Goal: Information Seeking & Learning: Check status

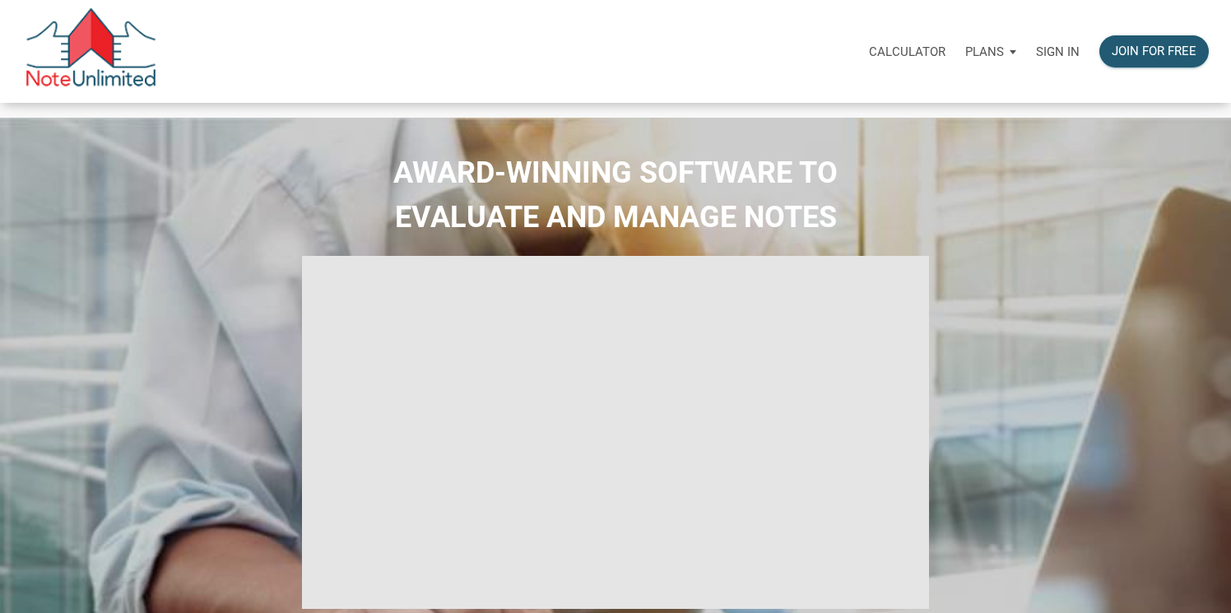
type input "Introduction to new features"
select select
click at [1055, 46] on p "Sign in" at bounding box center [1058, 51] width 44 height 15
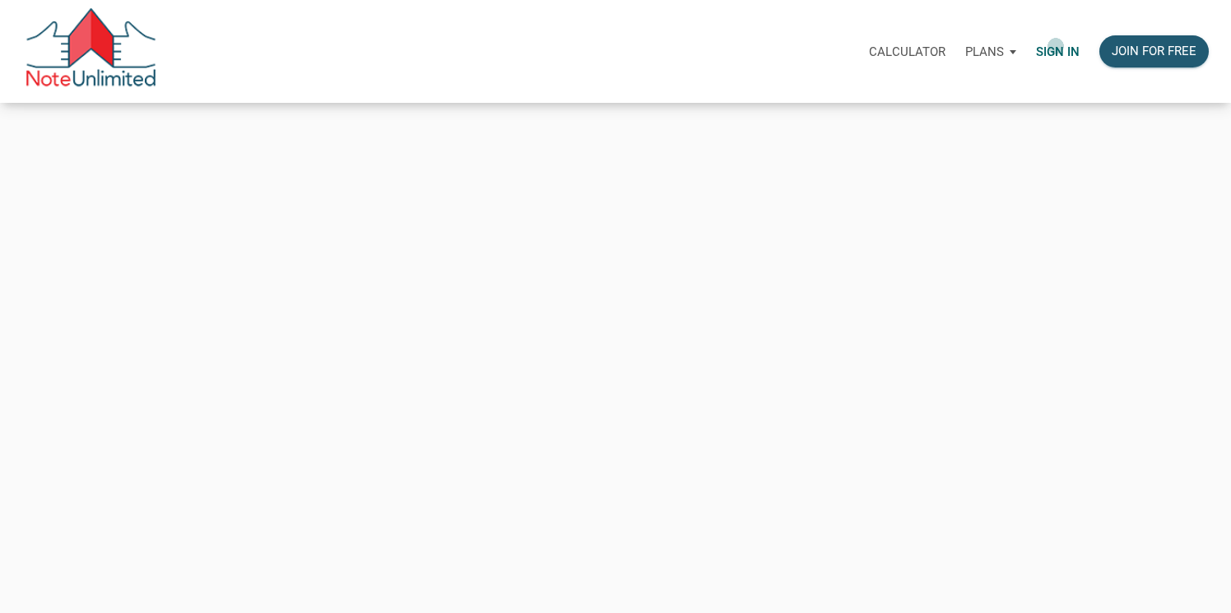
click at [1055, 46] on p "Sign in" at bounding box center [1058, 51] width 44 height 15
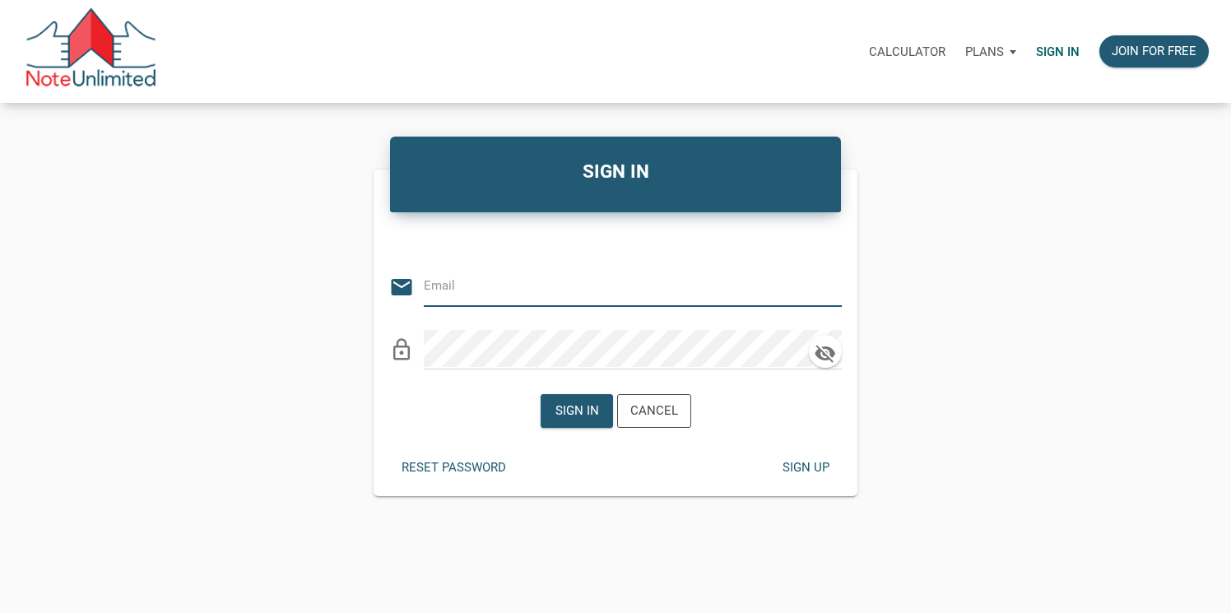
click at [497, 285] on input "email" at bounding box center [620, 285] width 393 height 37
click at [452, 290] on input "email" at bounding box center [620, 285] width 393 height 37
type input "stacey@kendratoddgroup.com"
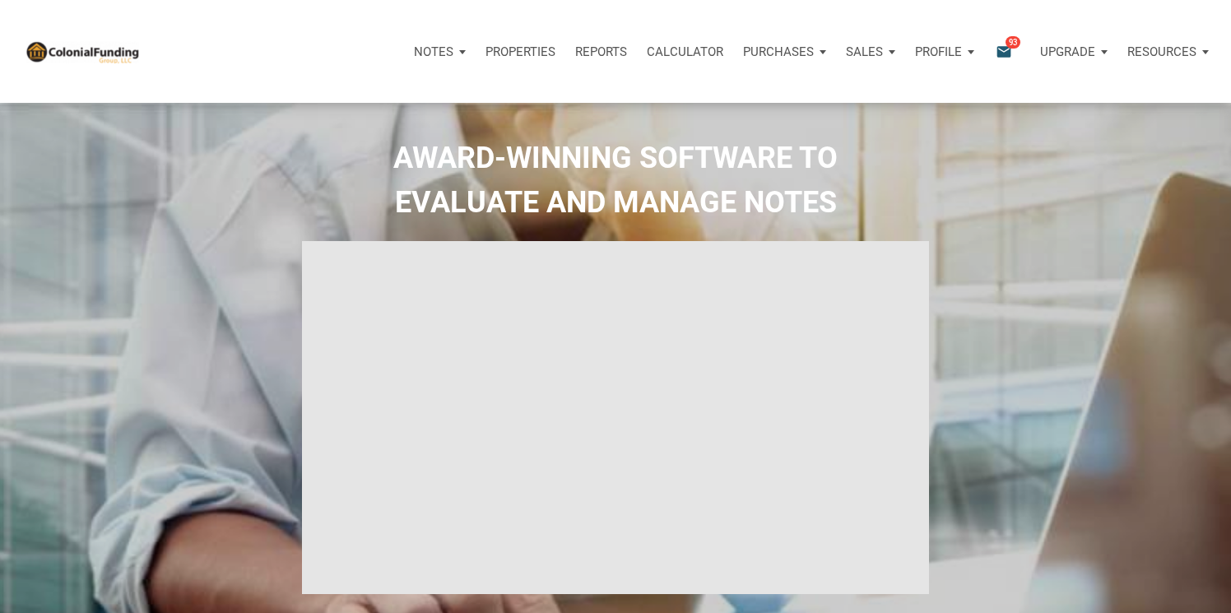
type input "Introduction to new features"
select select
click at [453, 49] on p "Sales" at bounding box center [433, 51] width 39 height 15
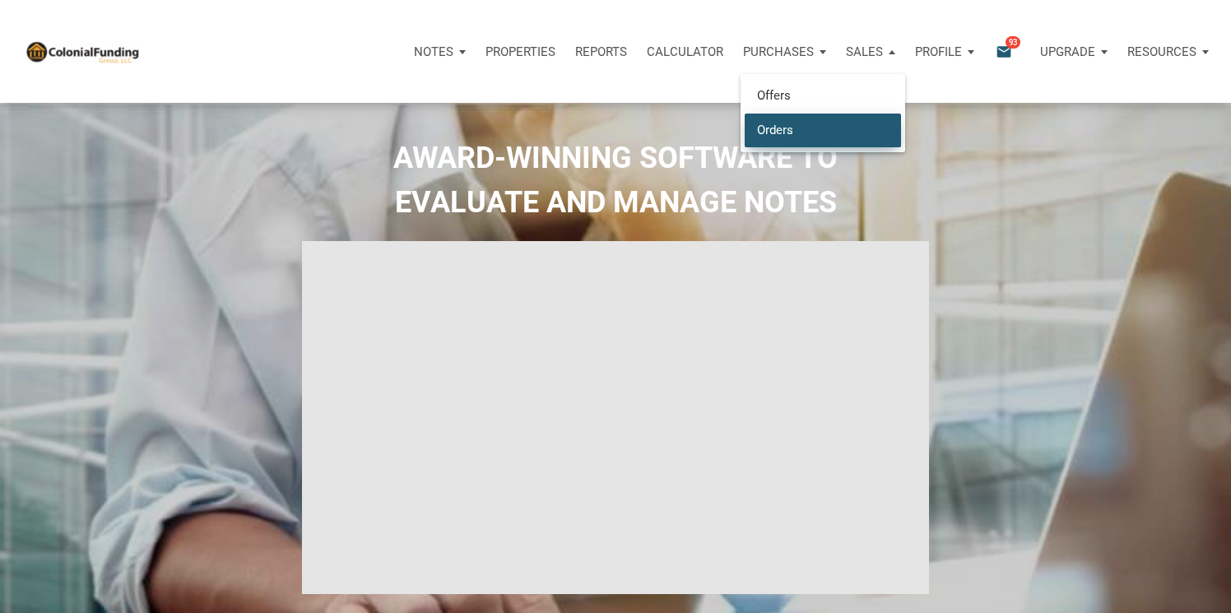
click at [774, 127] on link "Orders" at bounding box center [822, 130] width 156 height 34
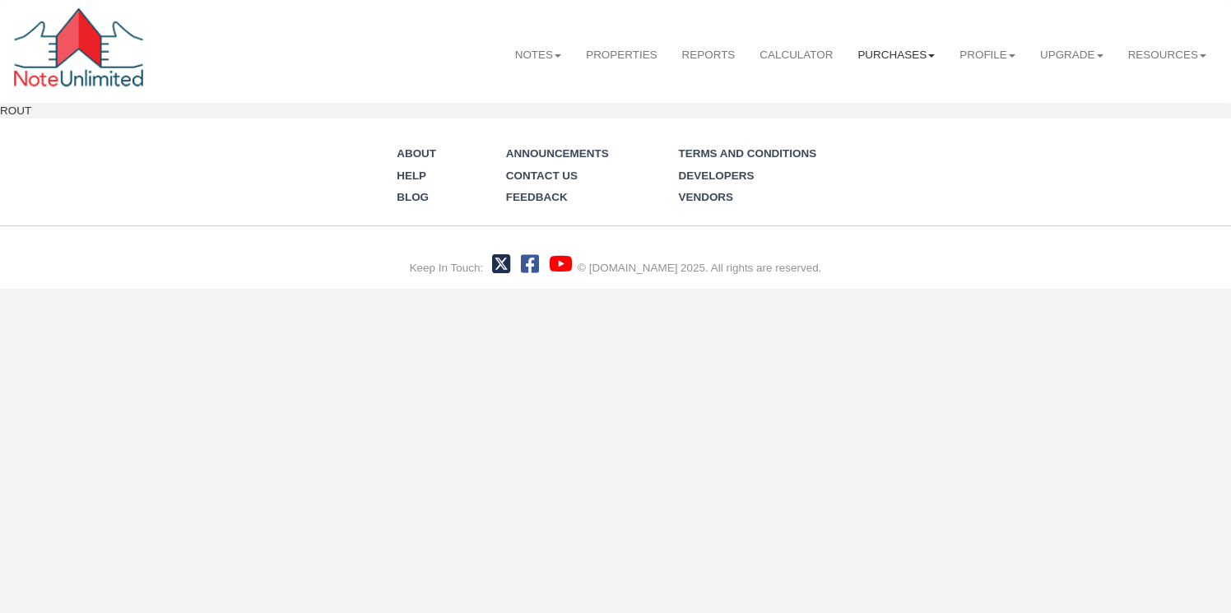
click at [902, 53] on link "Purchases" at bounding box center [896, 55] width 102 height 41
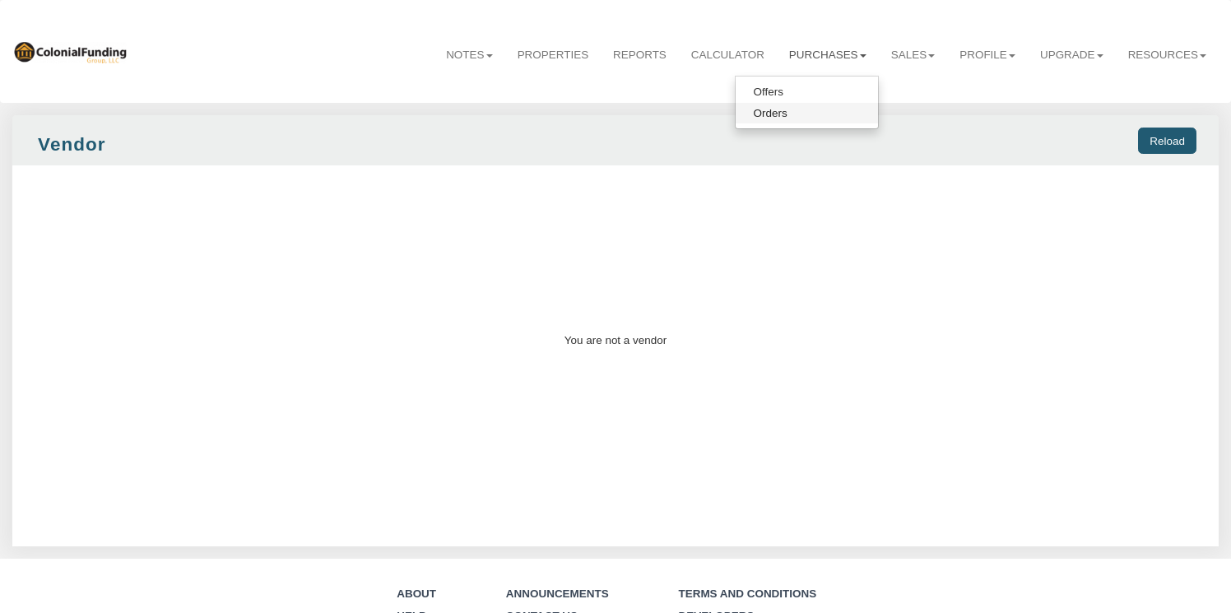
click at [811, 114] on link "Orders" at bounding box center [806, 113] width 142 height 21
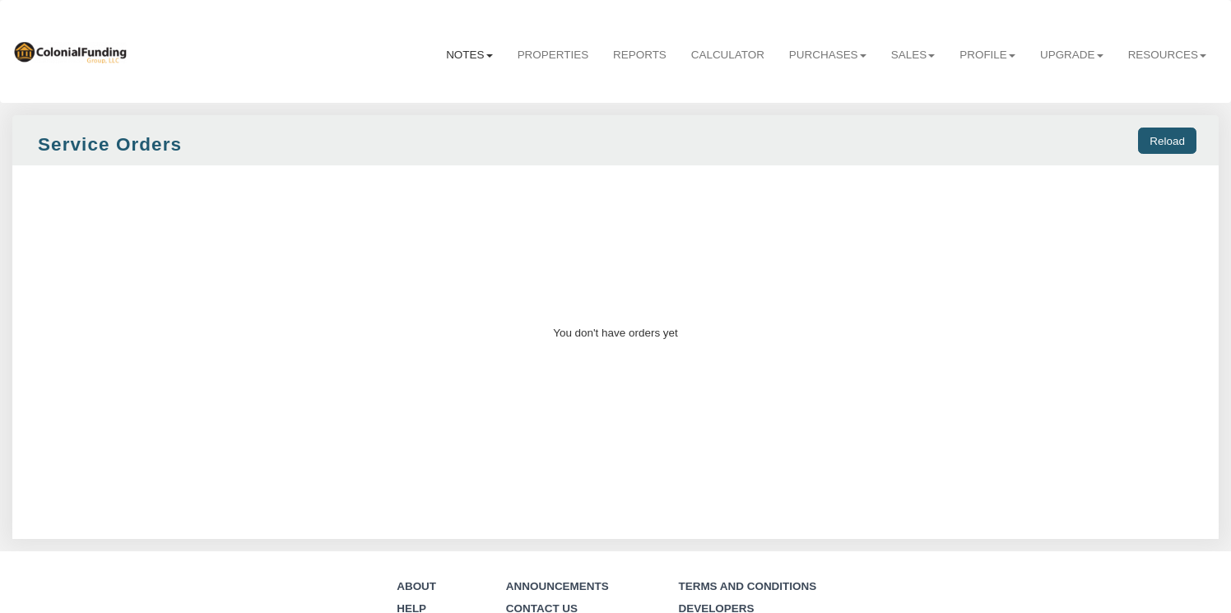
click at [462, 55] on link "Notes" at bounding box center [468, 55] width 71 height 41
click at [434, 108] on link "Transactions" at bounding box center [433, 113] width 142 height 21
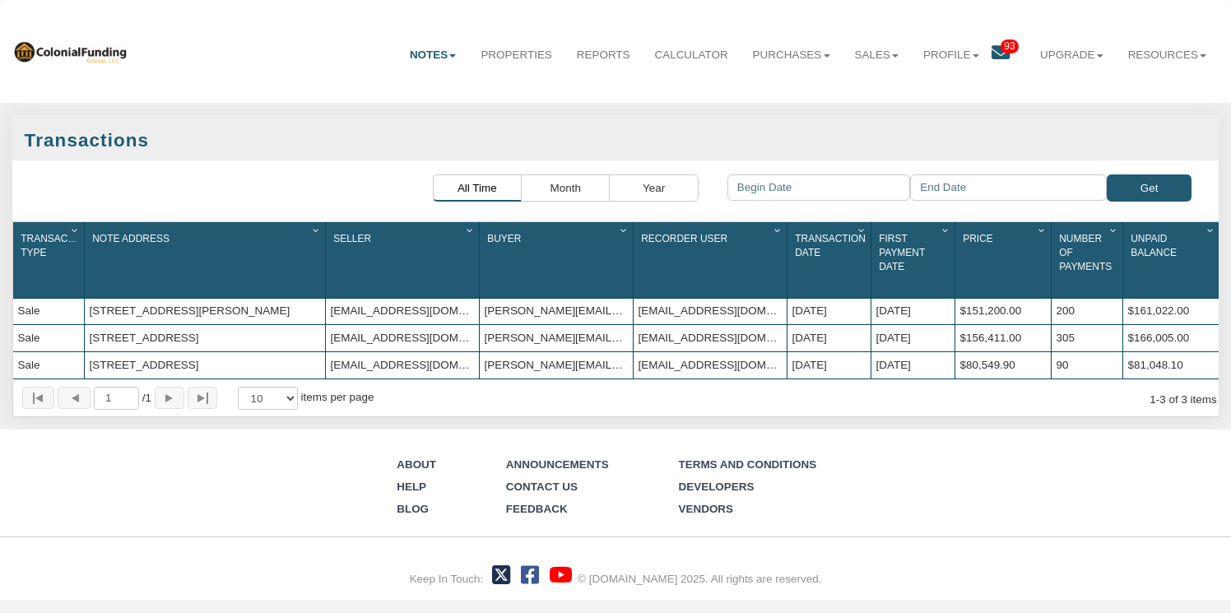
click at [32, 327] on div "Sale" at bounding box center [48, 338] width 71 height 26
click at [176, 325] on div "5130 Ridgeton Dr, Houston, TX, 77053" at bounding box center [205, 338] width 240 height 26
click at [866, 58] on link "Sales" at bounding box center [876, 55] width 69 height 41
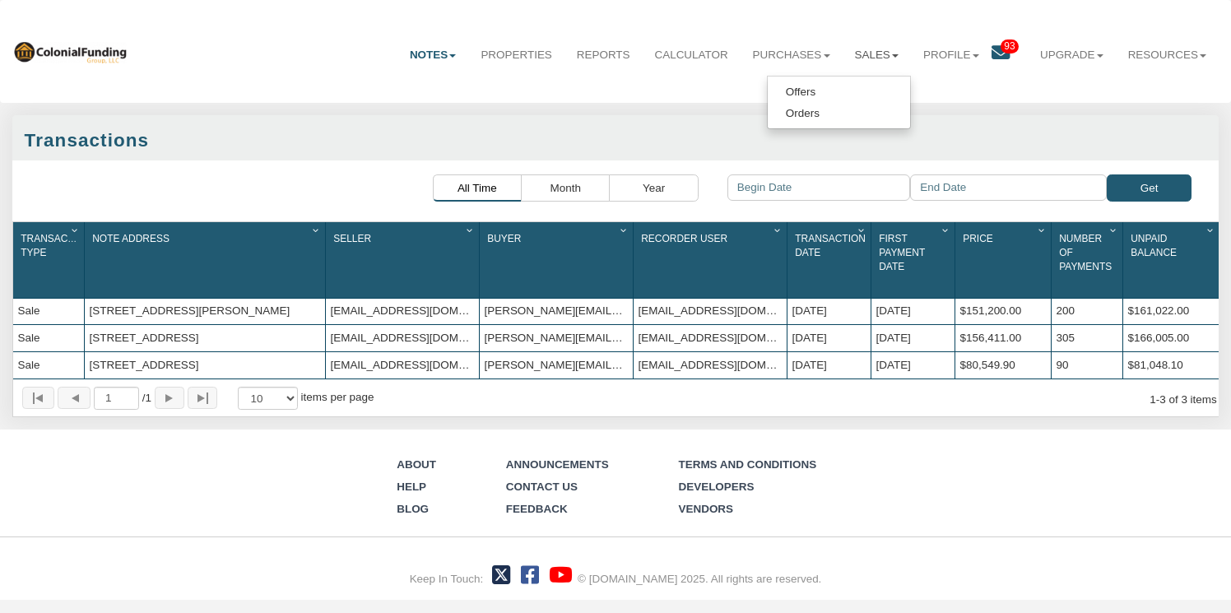
click at [866, 58] on link "Sales" at bounding box center [876, 55] width 69 height 41
click at [513, 56] on link "Properties" at bounding box center [515, 55] width 95 height 41
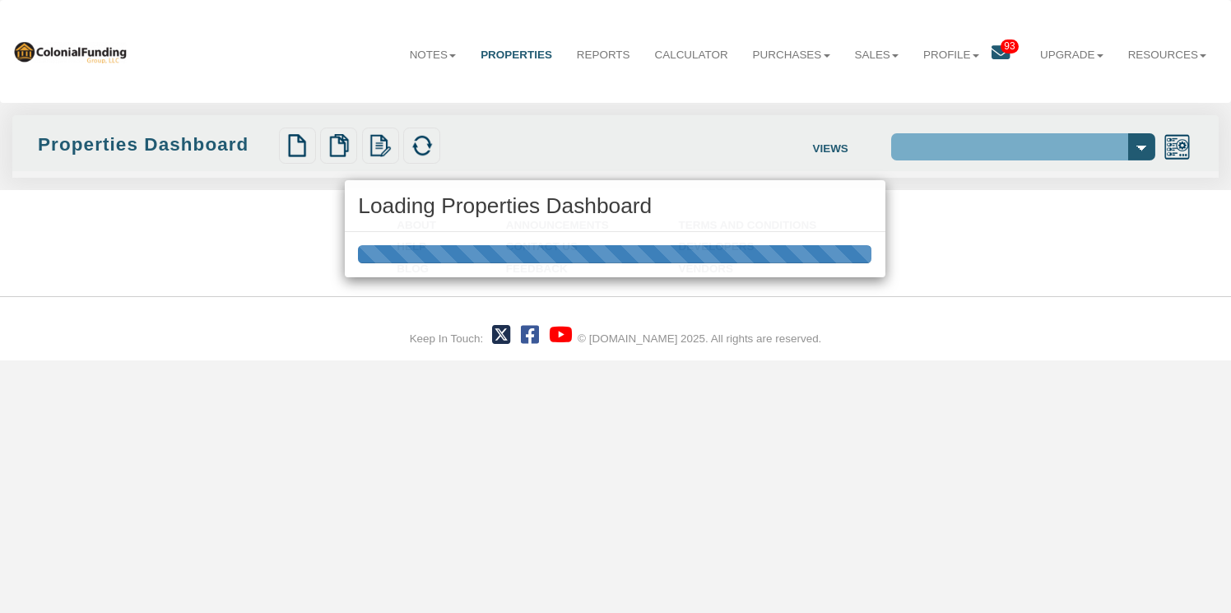
select select "138"
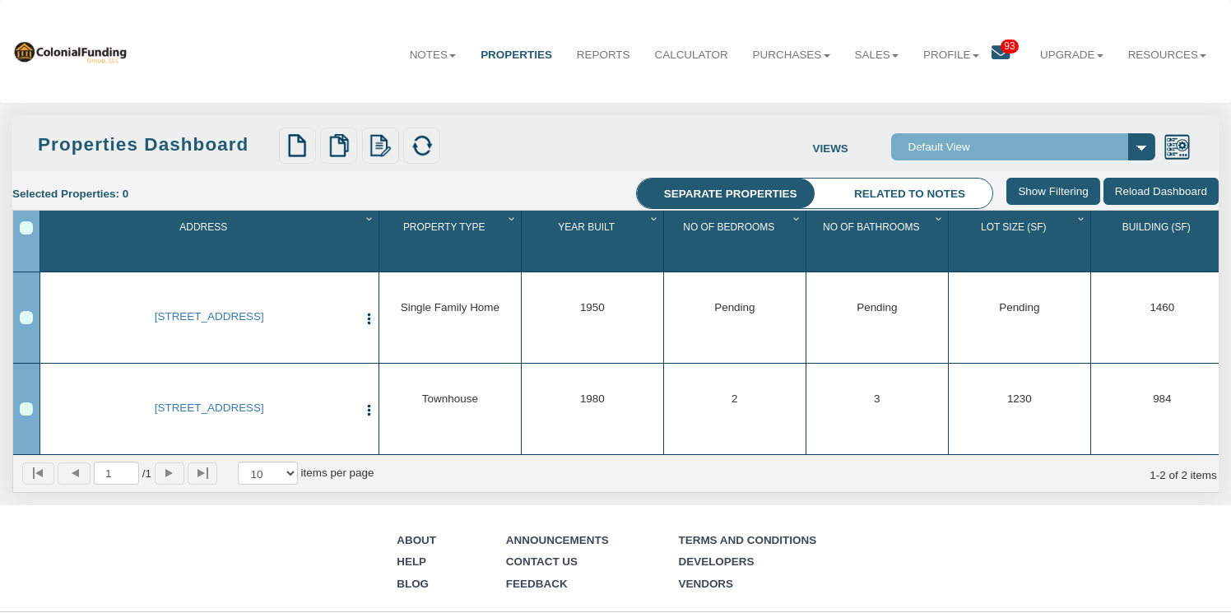
click at [882, 193] on li "Related to notes" at bounding box center [909, 193] width 165 height 30
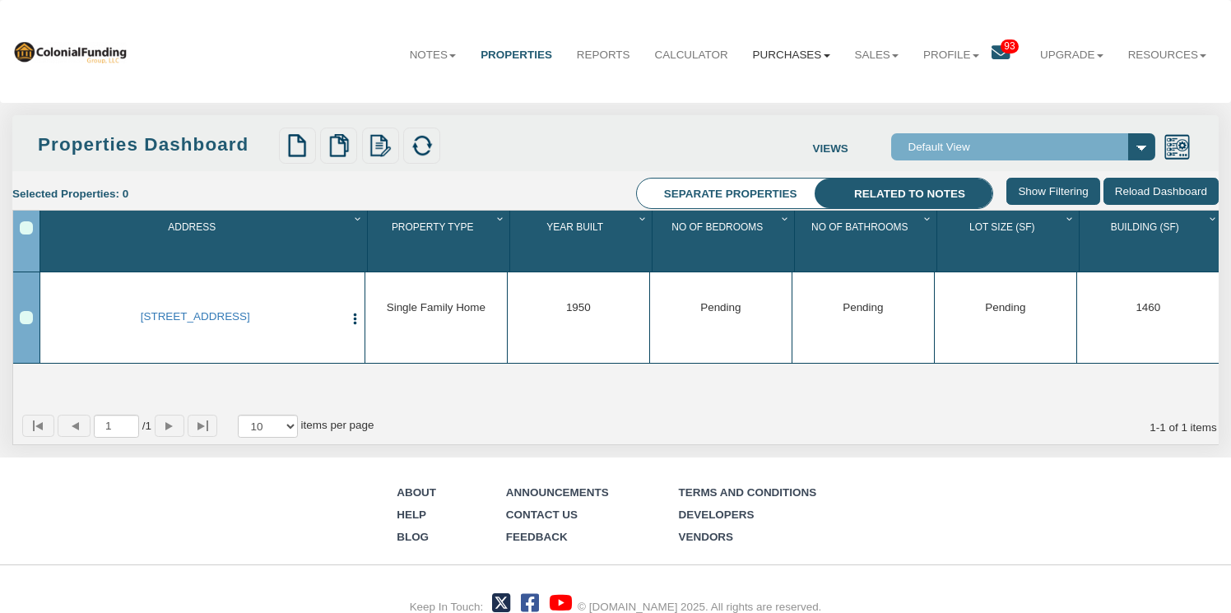
click at [784, 59] on link "Purchases" at bounding box center [791, 55] width 102 height 41
click at [772, 51] on link "Purchases" at bounding box center [791, 55] width 102 height 41
click at [746, 86] on link "Offers" at bounding box center [769, 91] width 142 height 21
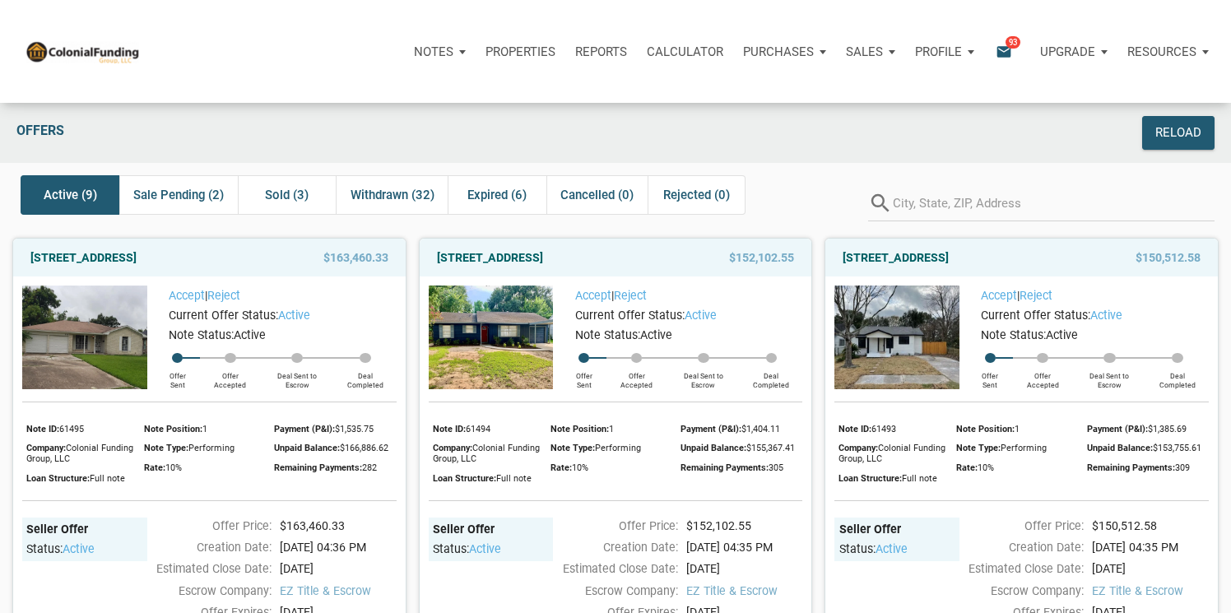
scroll to position [25, 0]
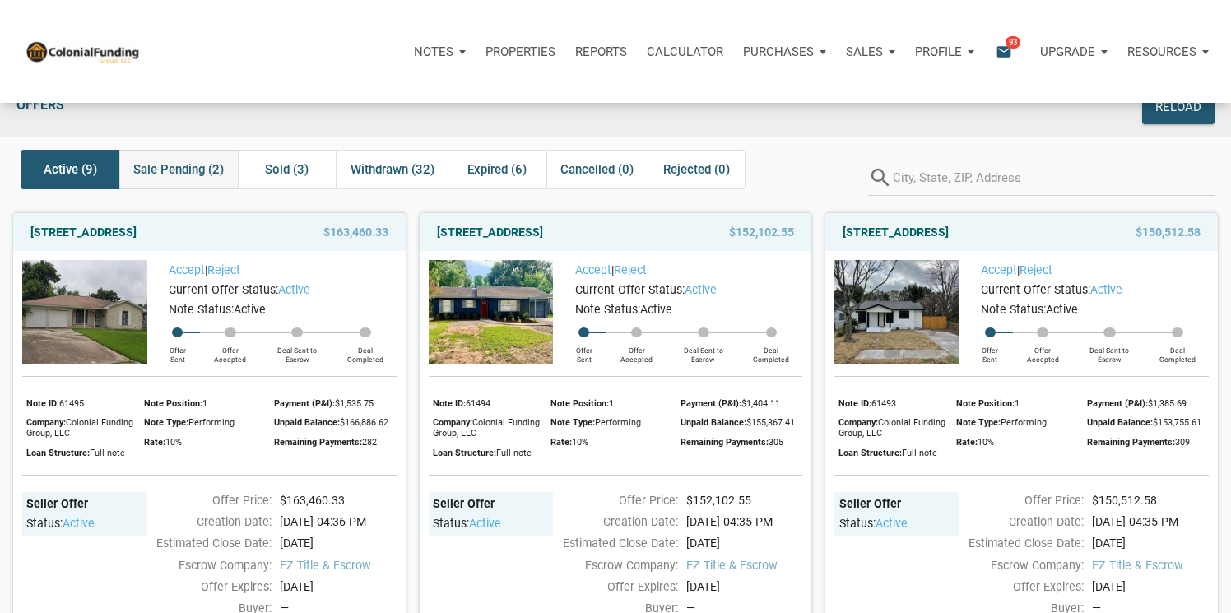
click at [167, 165] on span "Sale Pending (2)" at bounding box center [178, 170] width 90 height 20
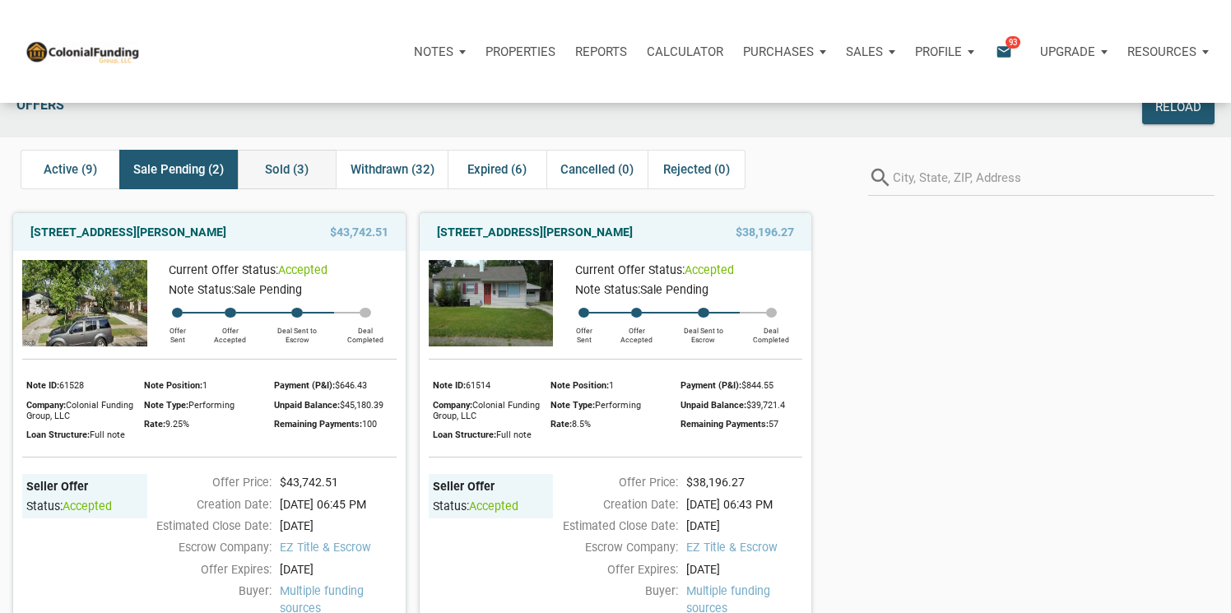
click at [285, 174] on span "Sold (3)" at bounding box center [287, 170] width 44 height 20
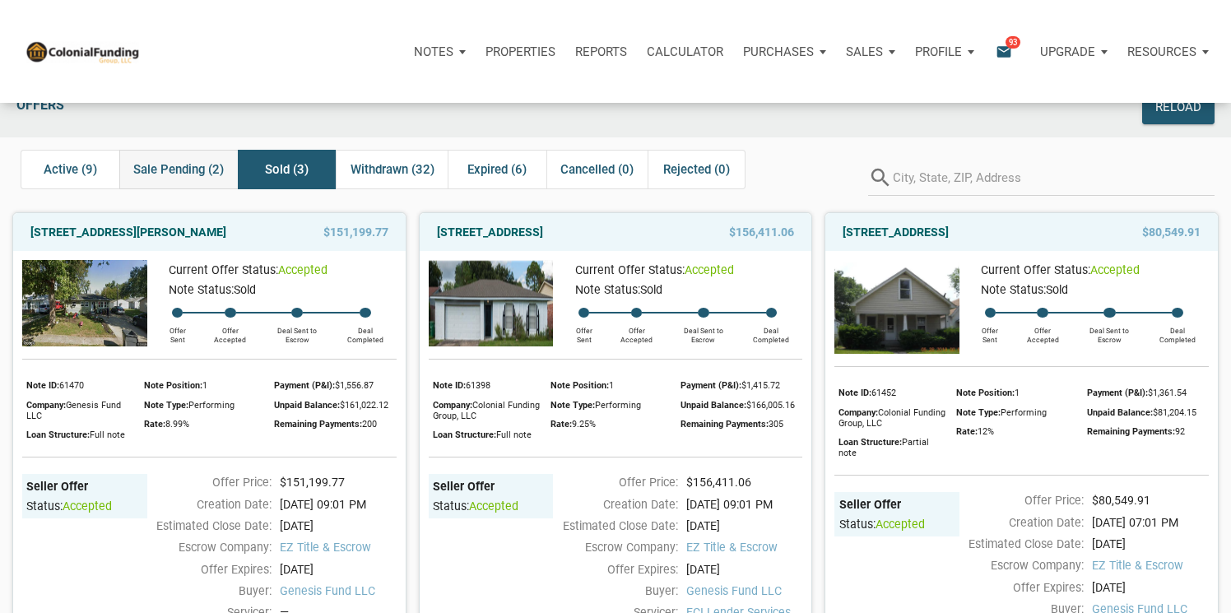
click at [174, 173] on span "Sale Pending (2)" at bounding box center [178, 170] width 90 height 20
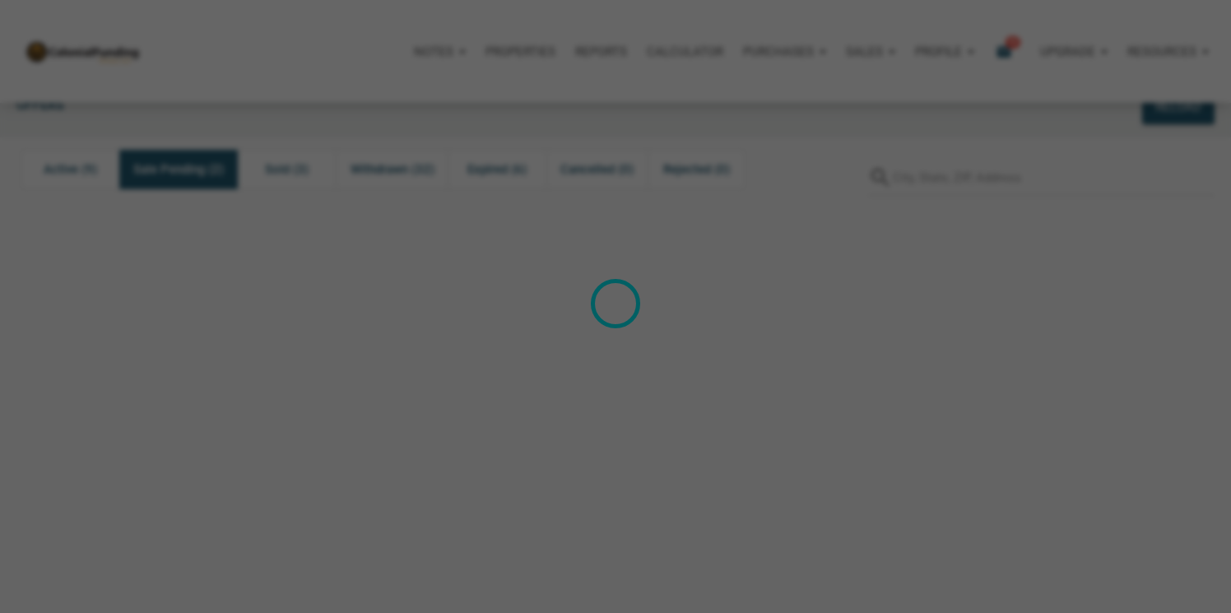
click at [174, 173] on div "Loading" at bounding box center [615, 306] width 1231 height 613
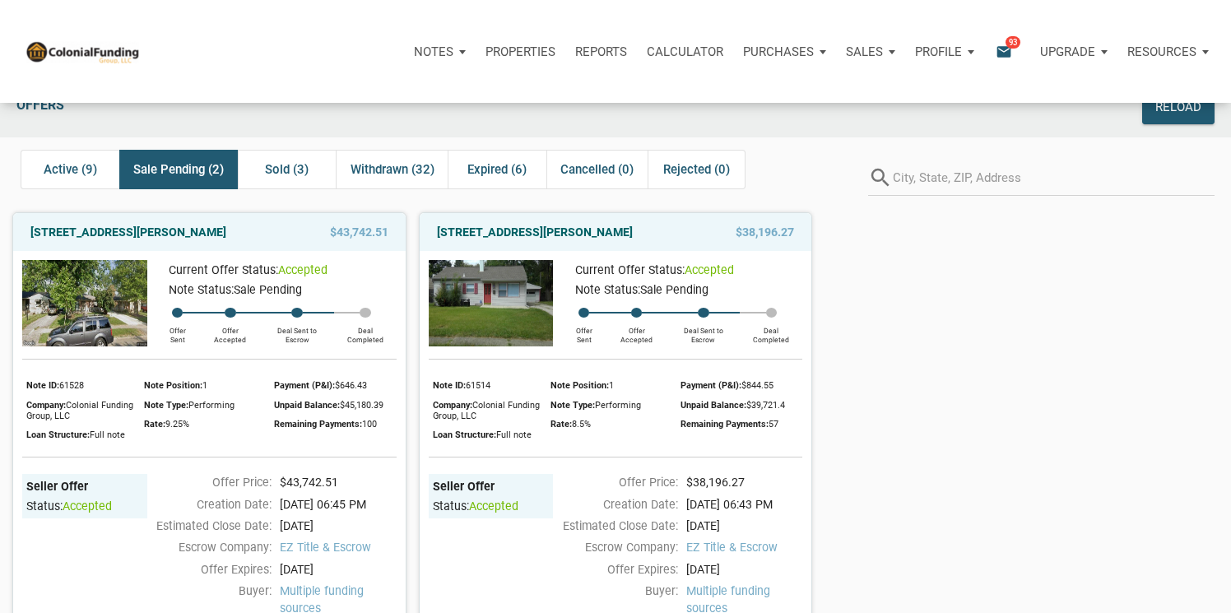
click at [83, 326] on img at bounding box center [84, 303] width 125 height 86
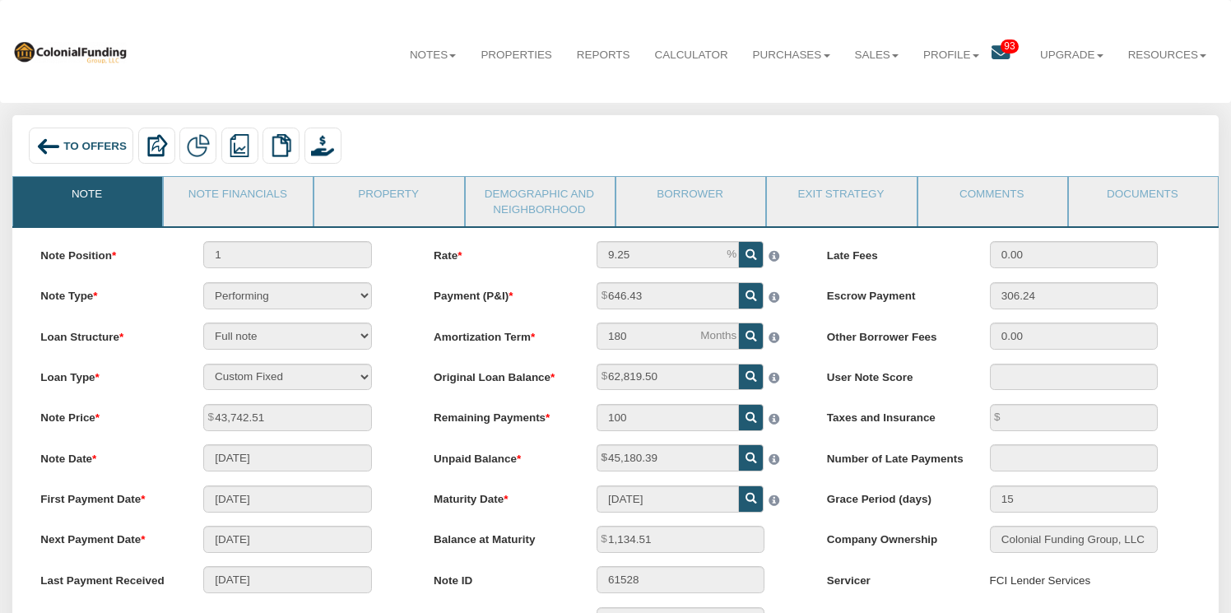
click at [67, 141] on span "To Offers" at bounding box center [94, 146] width 63 height 12
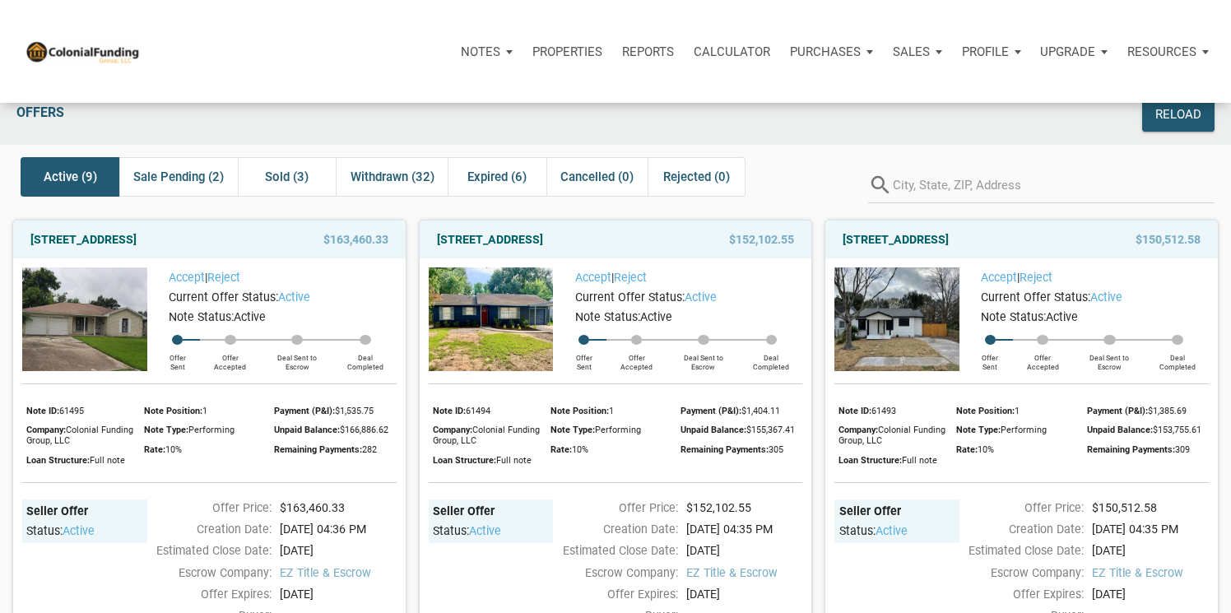
scroll to position [25, 0]
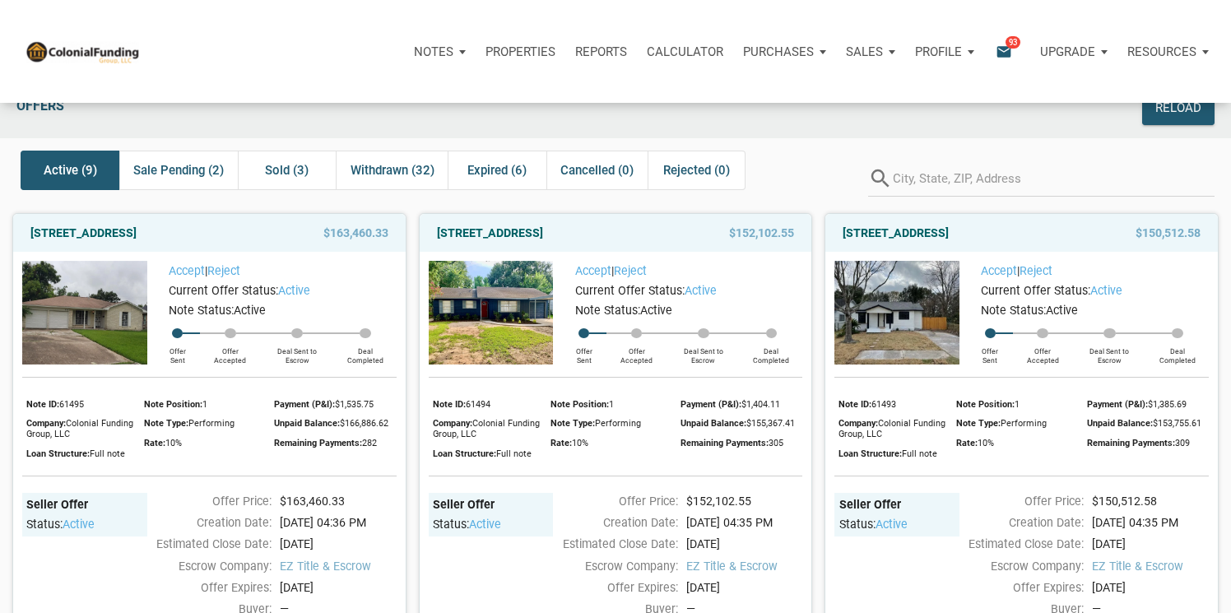
click at [481, 318] on img at bounding box center [491, 313] width 125 height 104
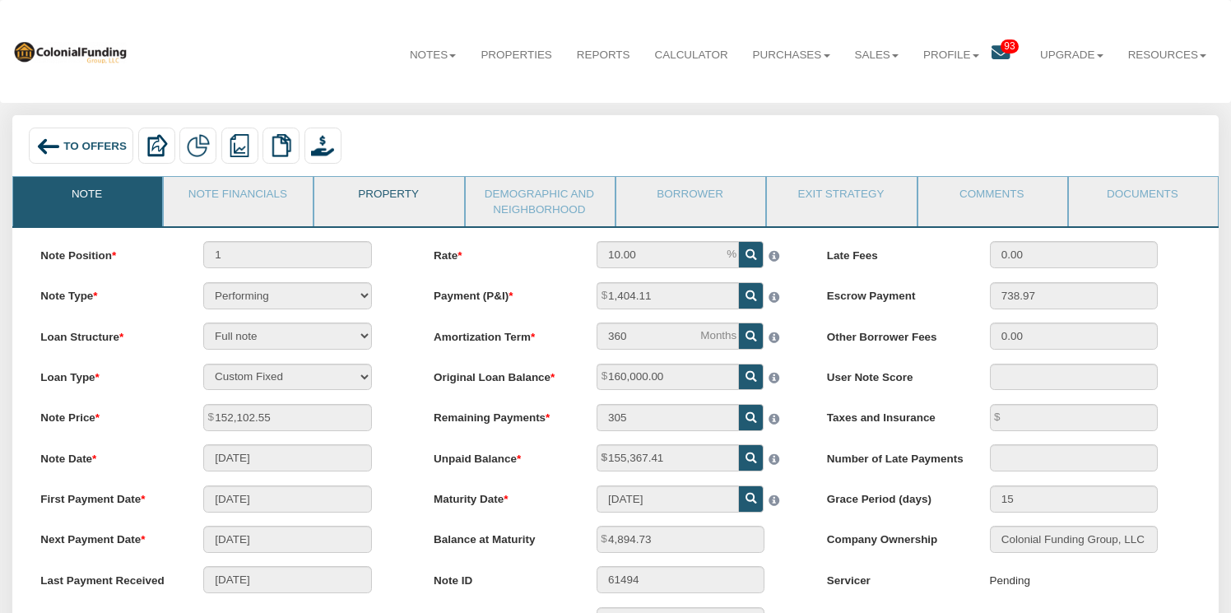
click at [370, 191] on link "Property" at bounding box center [387, 197] width 147 height 41
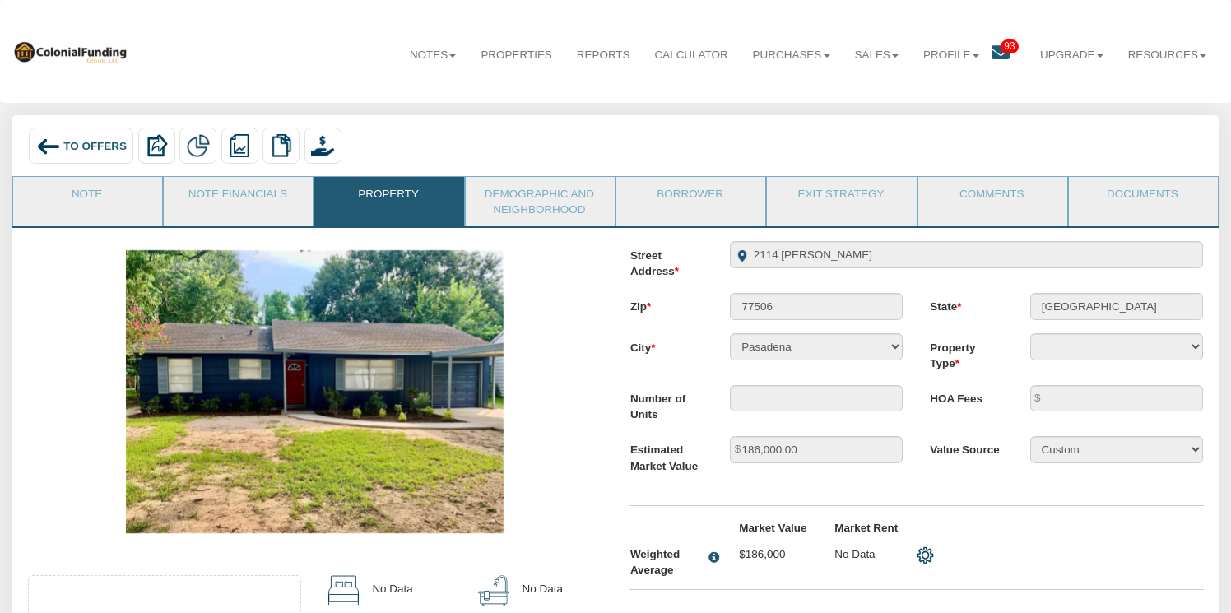
click at [301, 369] on img at bounding box center [315, 391] width 378 height 283
click at [372, 421] on img at bounding box center [315, 391] width 378 height 283
click at [209, 188] on link "Note Financials" at bounding box center [237, 197] width 147 height 41
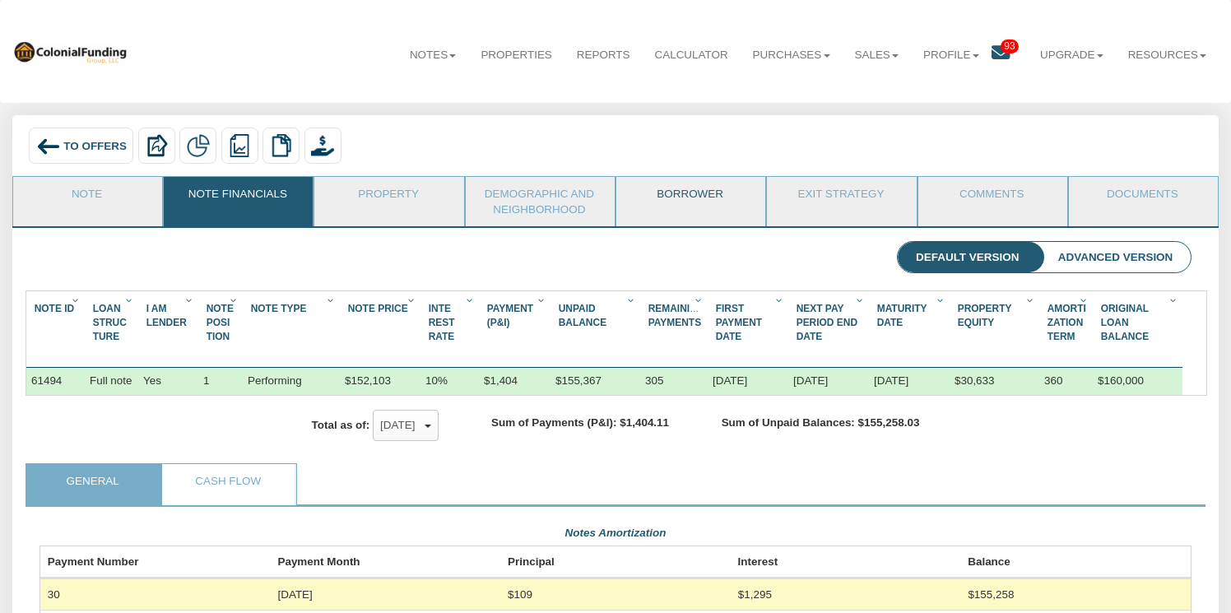
click at [676, 195] on link "Borrower" at bounding box center [689, 197] width 147 height 41
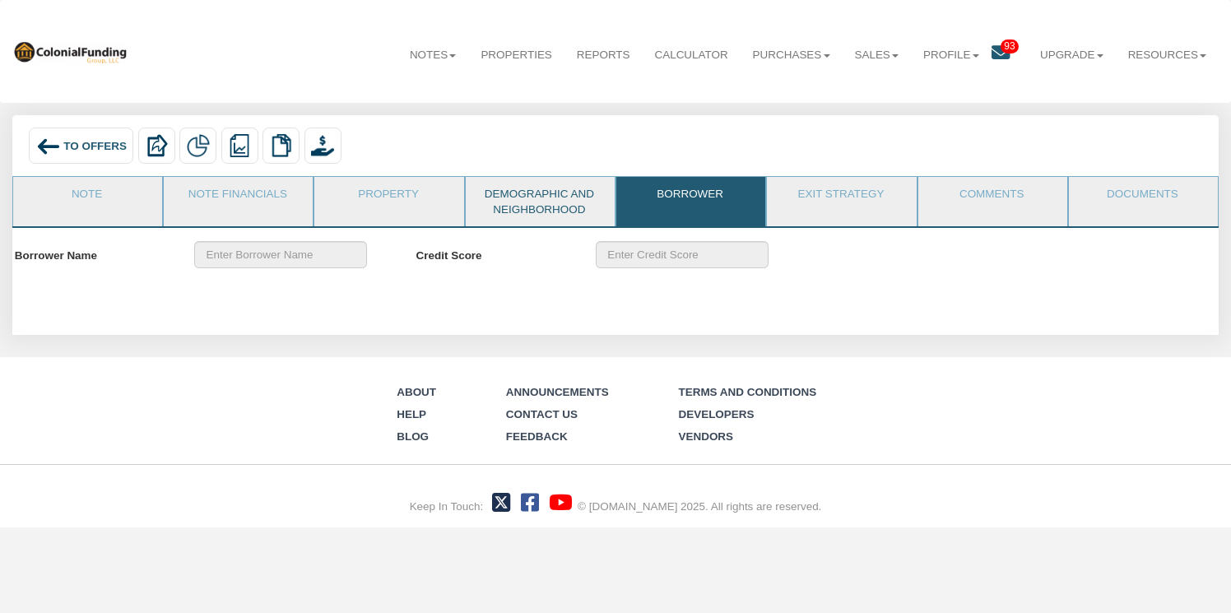
click at [543, 198] on link "Demographic and Neighborhood" at bounding box center [539, 201] width 147 height 49
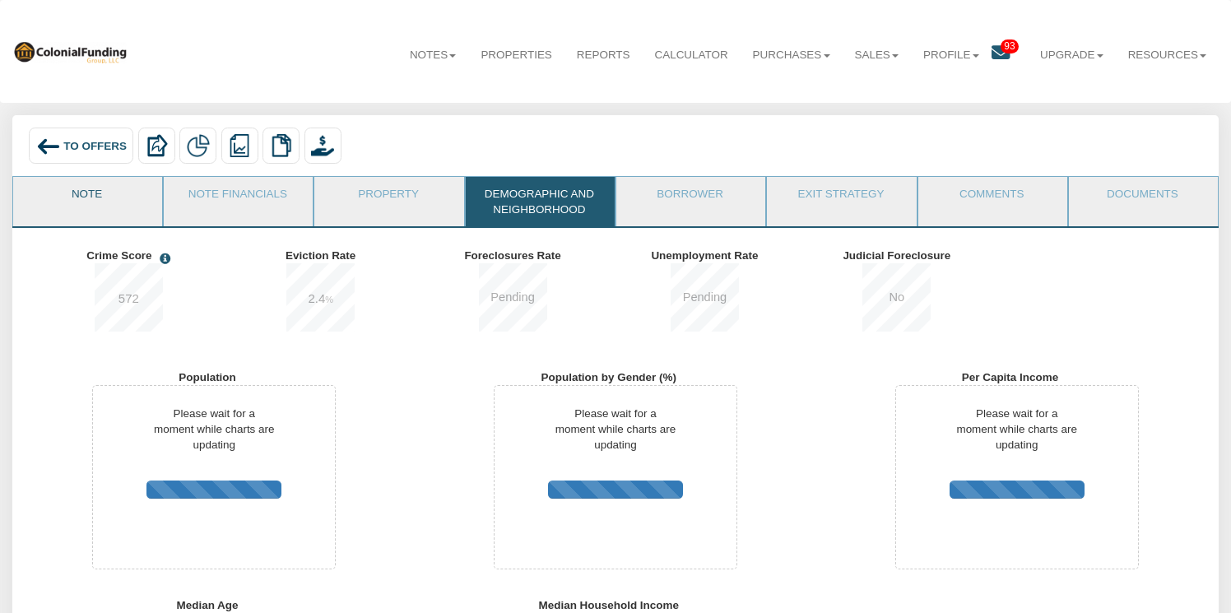
click at [81, 197] on link "Note" at bounding box center [86, 197] width 147 height 41
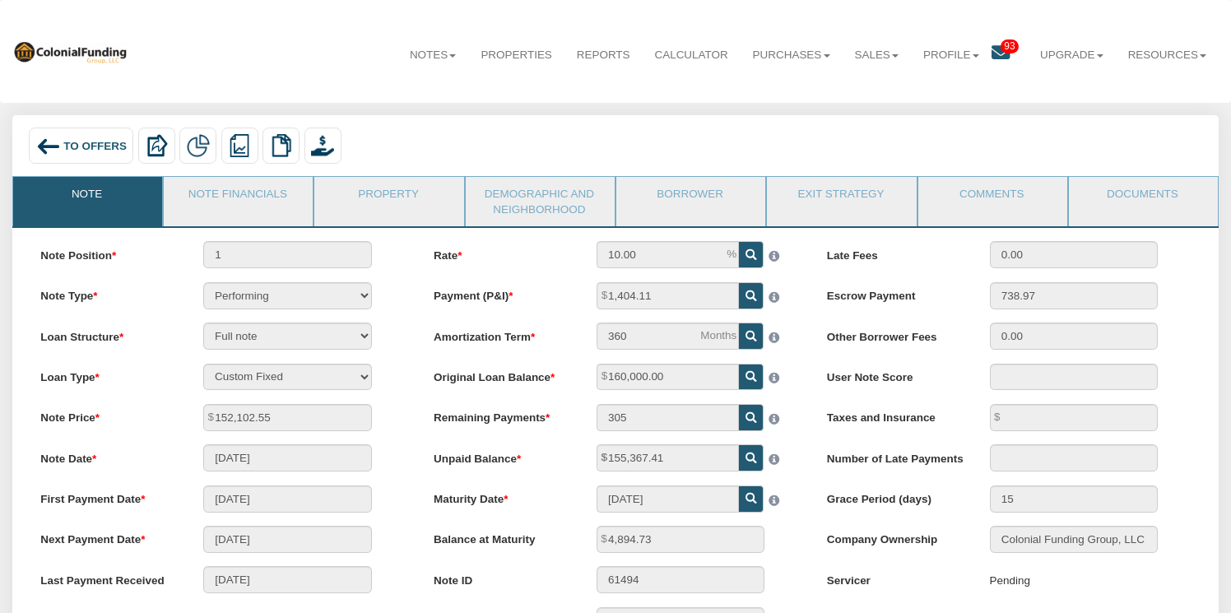
click at [66, 141] on span "To Offers" at bounding box center [94, 146] width 63 height 12
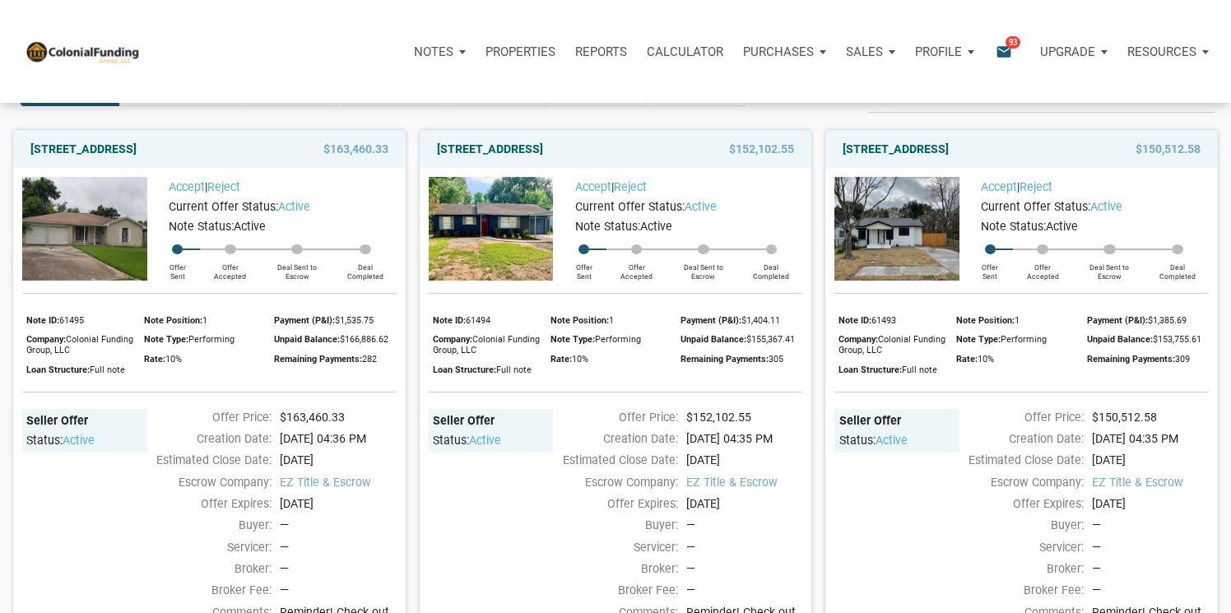
scroll to position [142, 0]
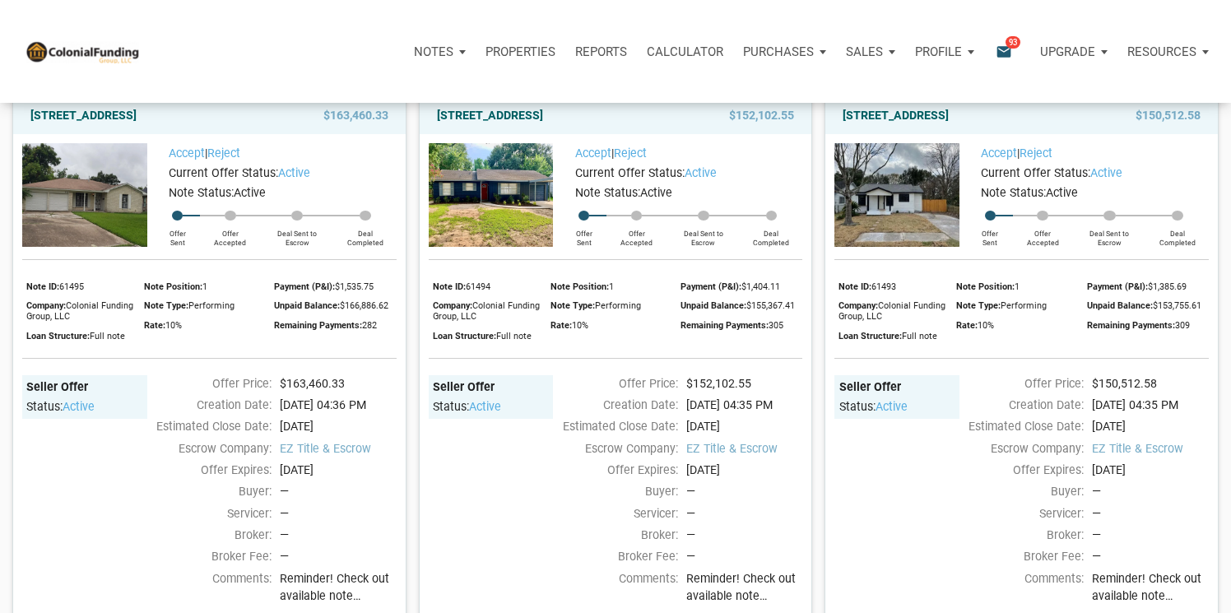
click at [916, 207] on img at bounding box center [896, 195] width 125 height 104
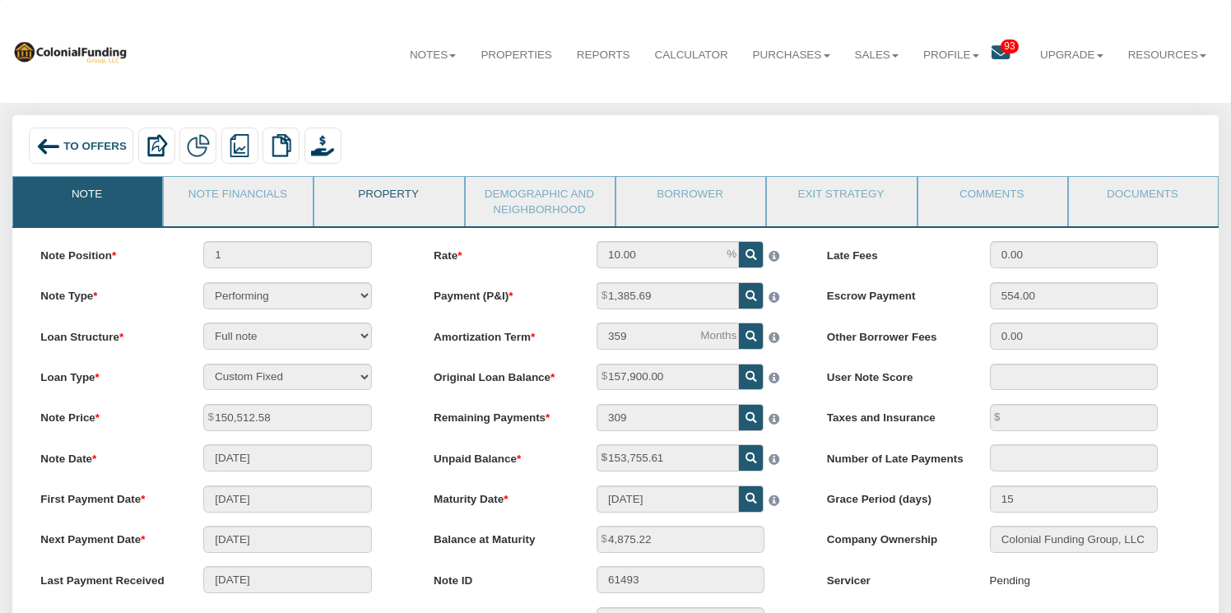
click at [382, 191] on link "Property" at bounding box center [387, 197] width 147 height 41
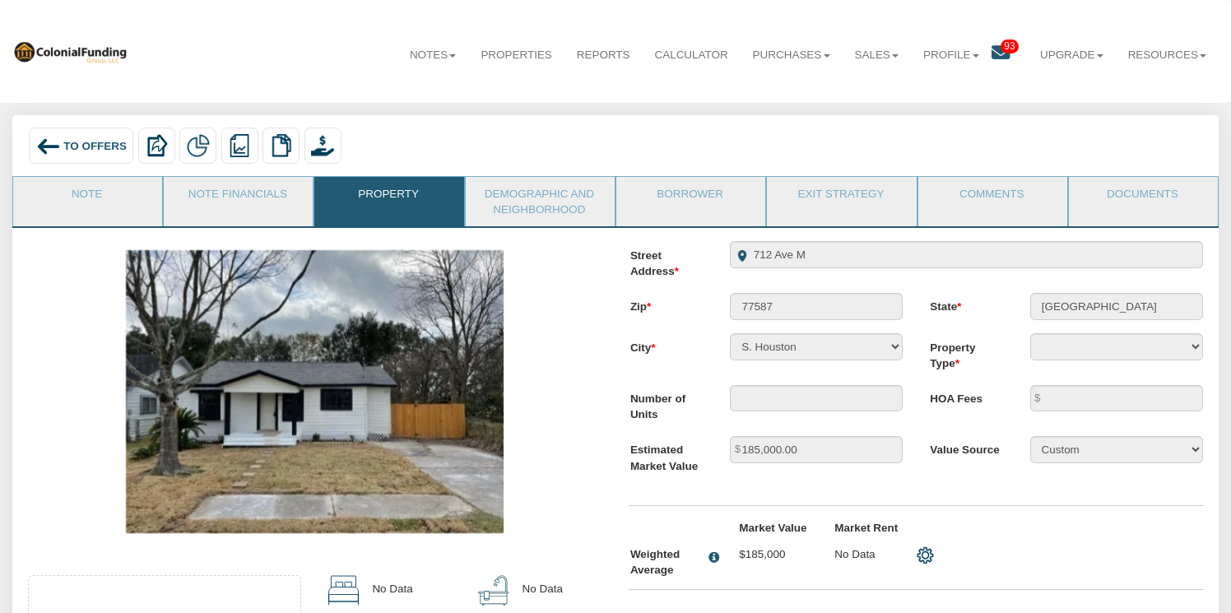
click at [57, 140] on img at bounding box center [48, 146] width 25 height 25
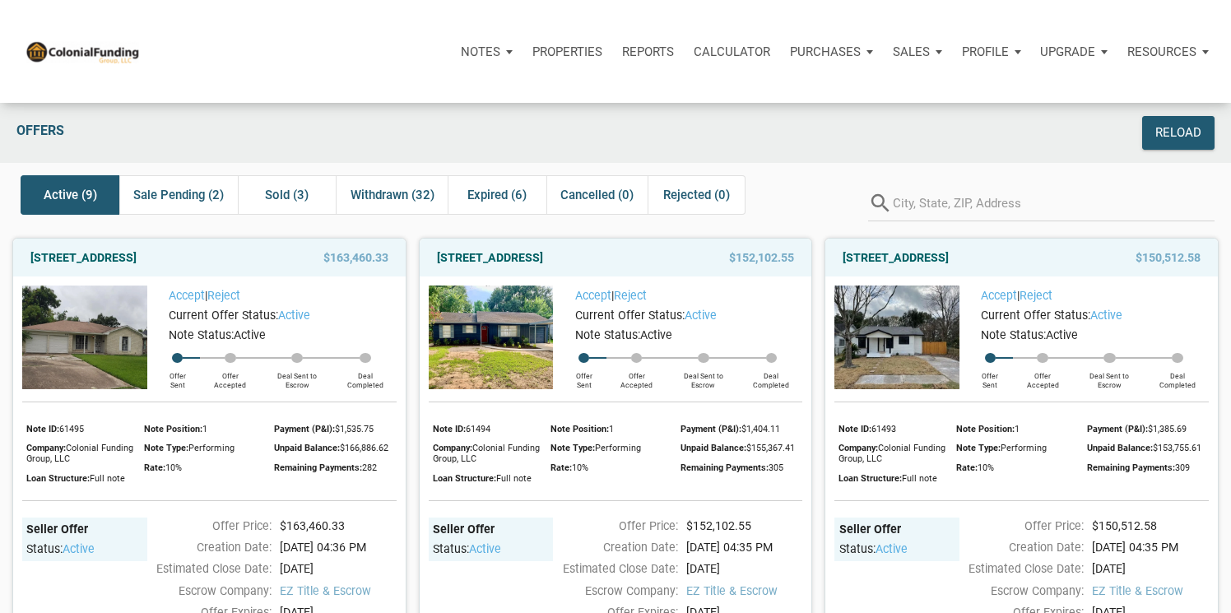
click at [1188, 56] on p "Resources" at bounding box center [1161, 51] width 69 height 15
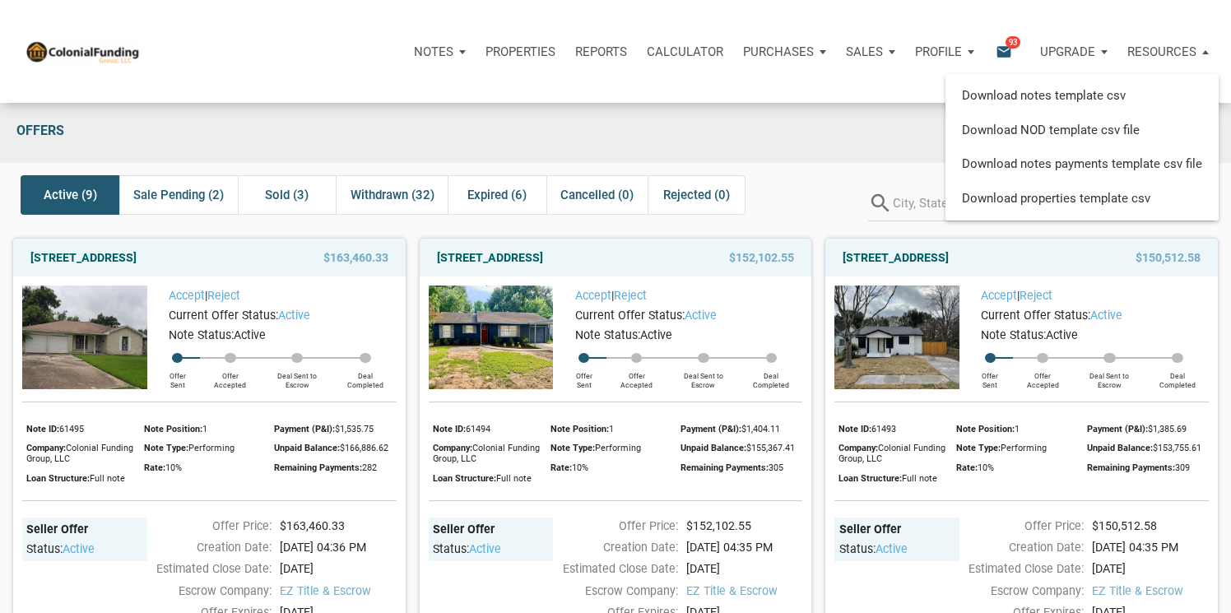
click at [512, 111] on div "Offers Reload" at bounding box center [615, 133] width 1231 height 60
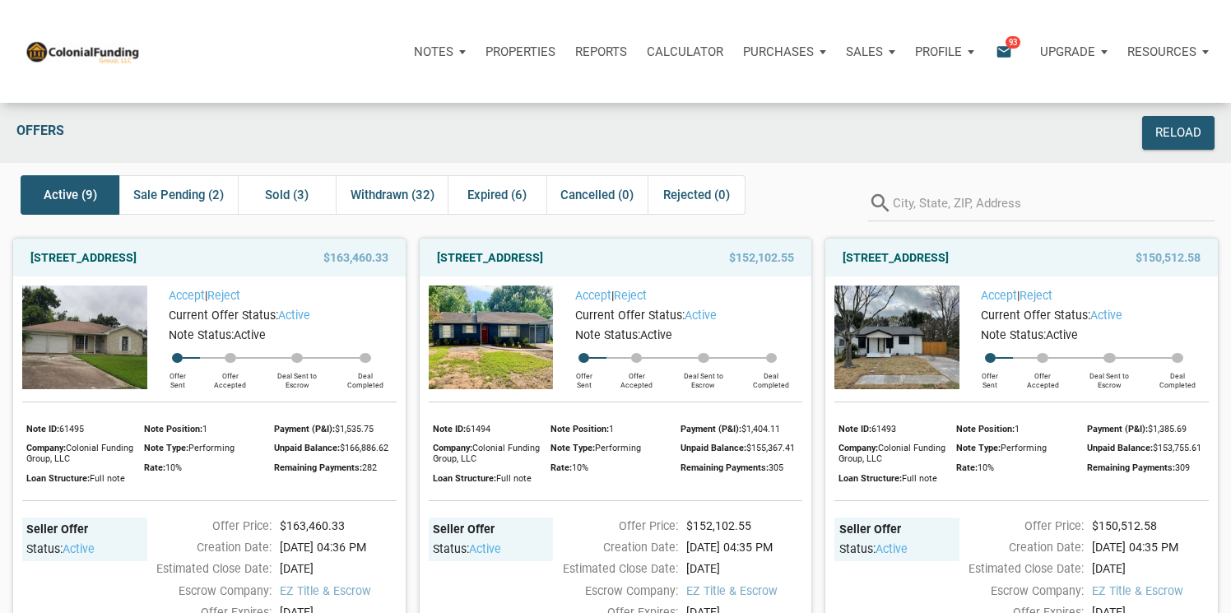
click at [994, 49] on icon "email" at bounding box center [1004, 51] width 20 height 19
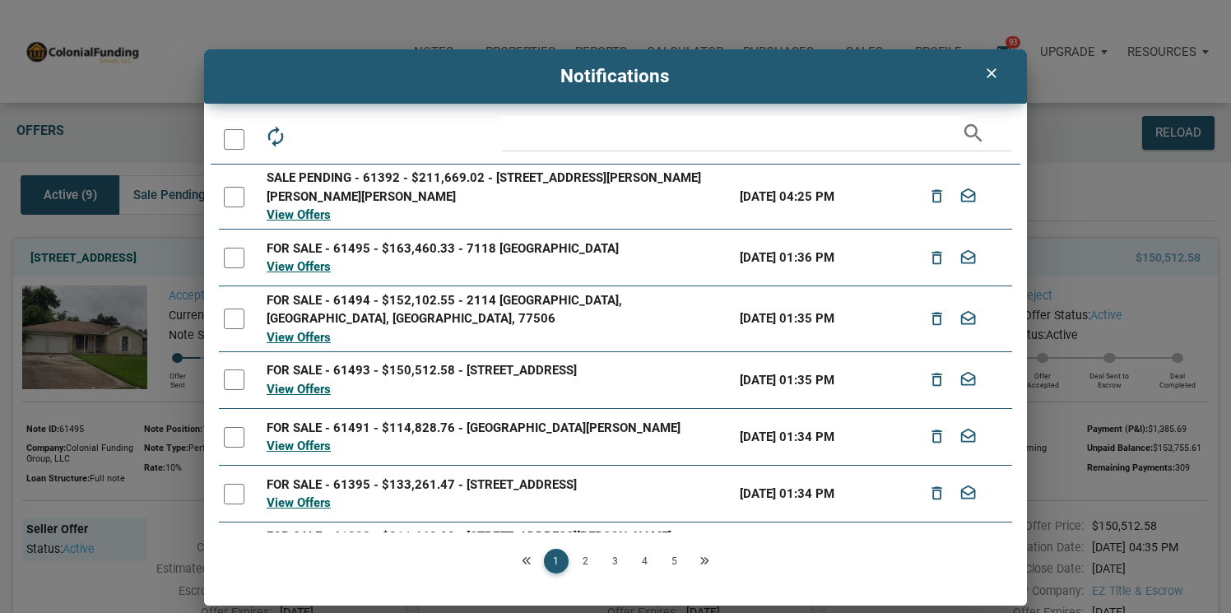
click at [993, 68] on icon "clear" at bounding box center [991, 73] width 20 height 16
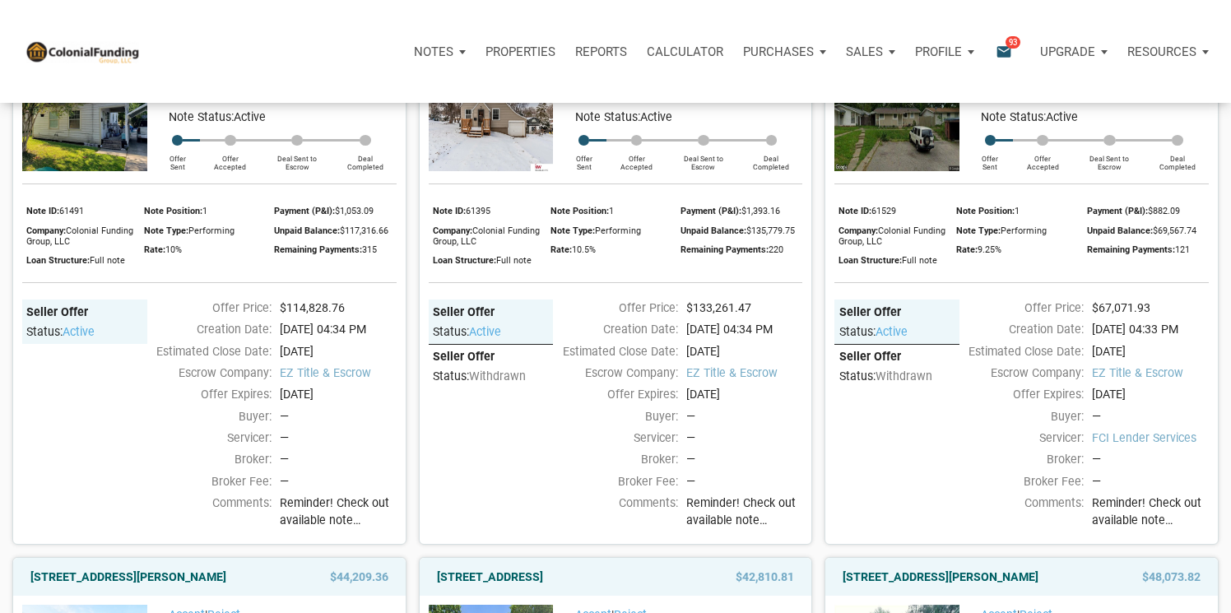
scroll to position [754, 0]
click at [474, 171] on img at bounding box center [491, 119] width 125 height 104
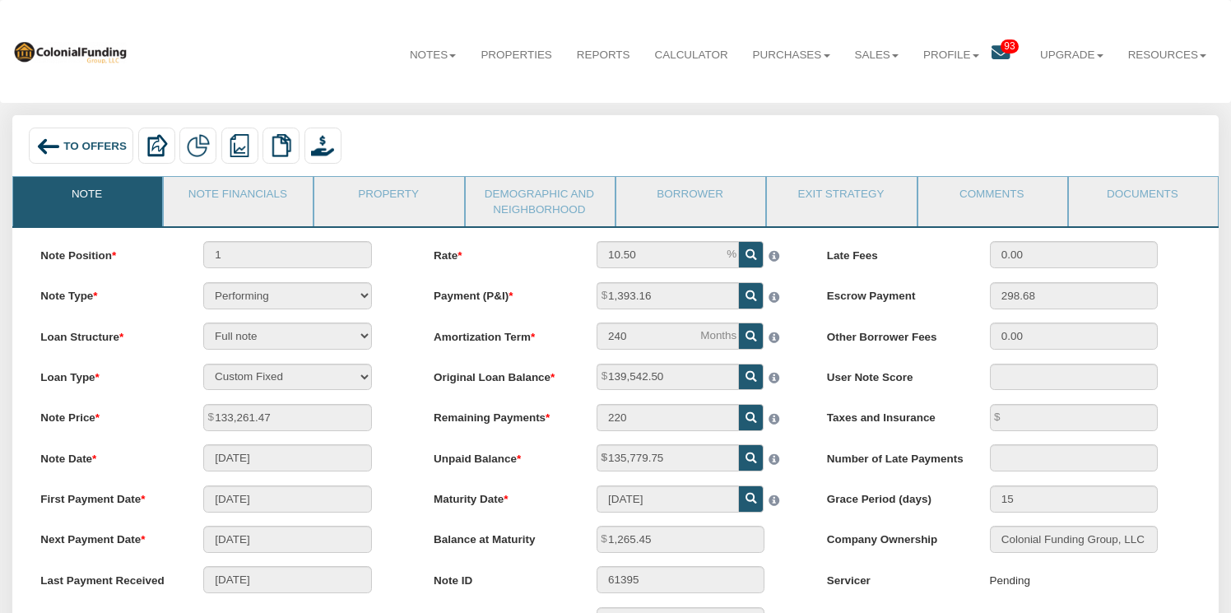
click at [58, 146] on img at bounding box center [48, 146] width 25 height 25
